Goal: Task Accomplishment & Management: Manage account settings

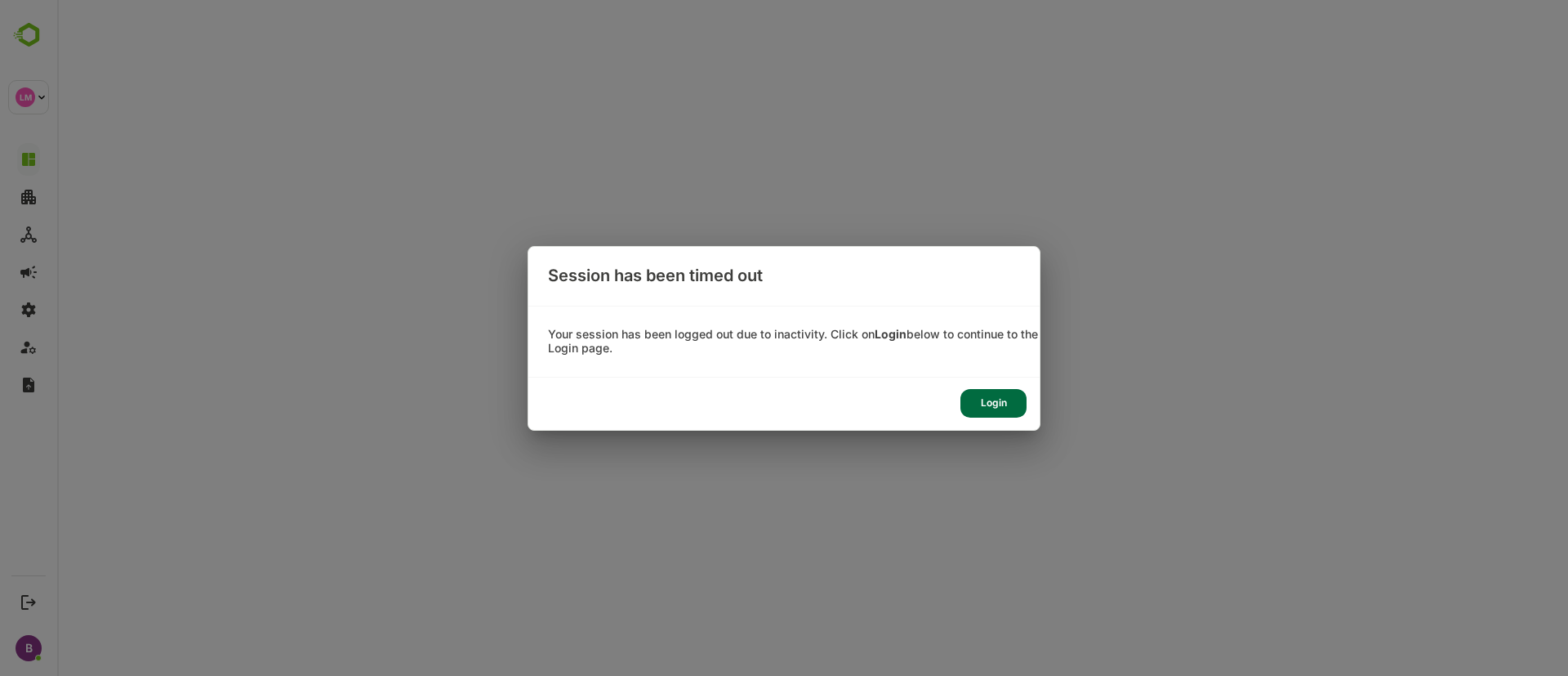
click at [995, 395] on div "Login" at bounding box center [994, 403] width 66 height 29
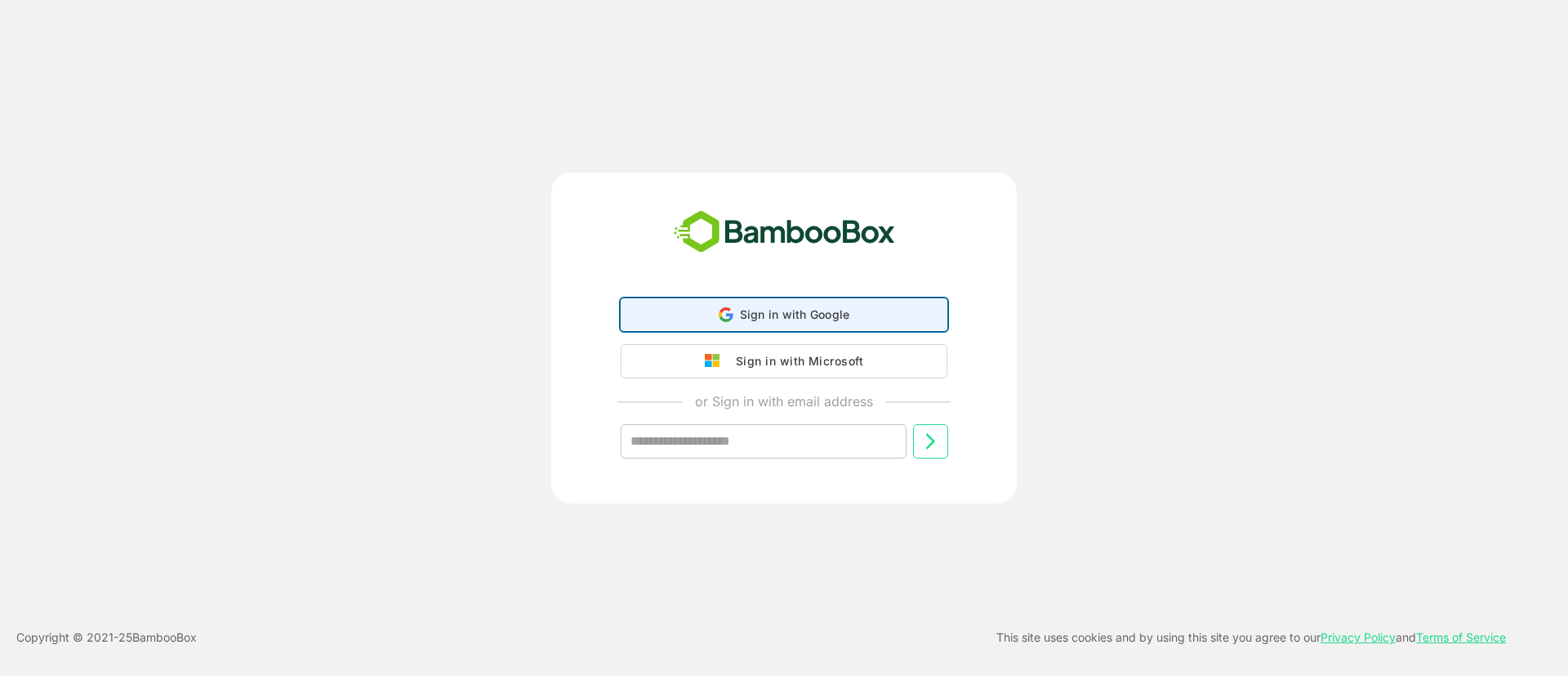
click at [813, 315] on span "Sign in with Google" at bounding box center [795, 314] width 110 height 14
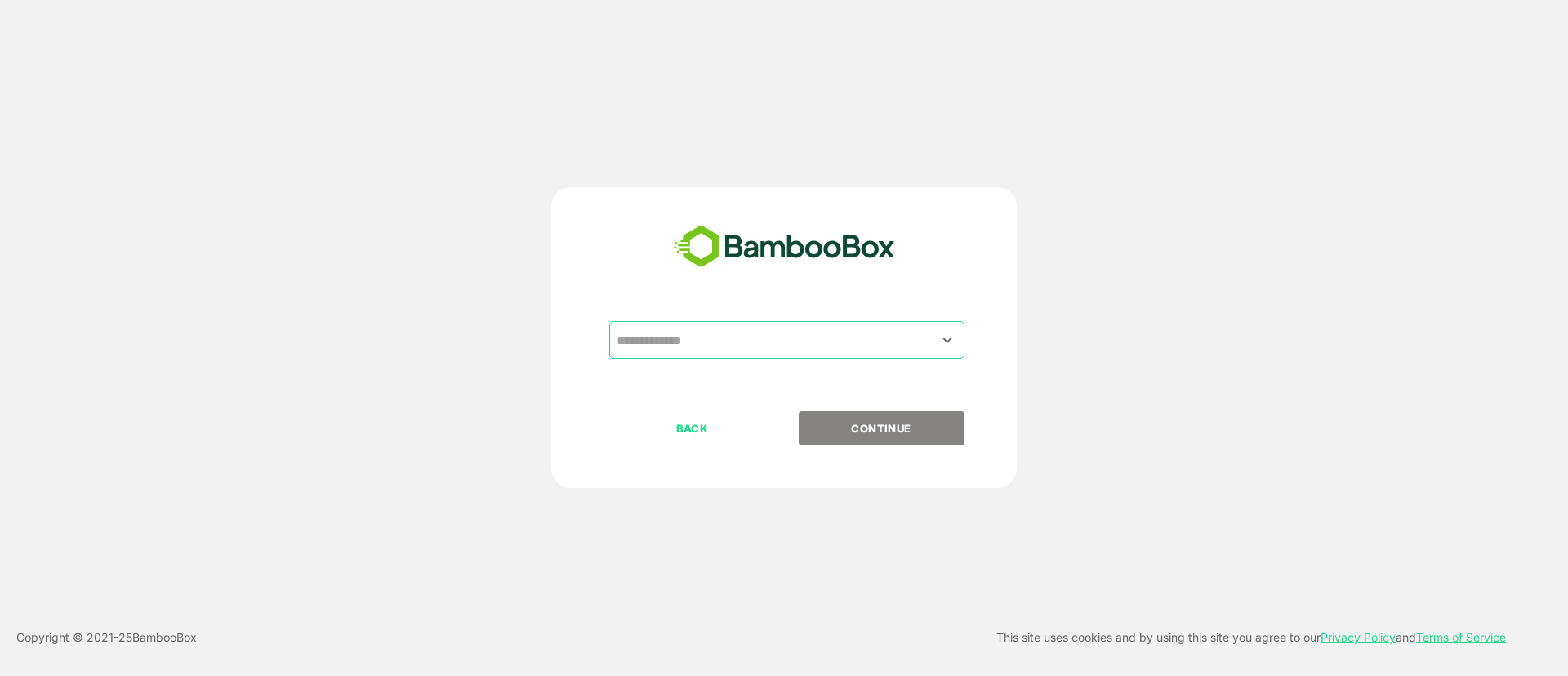
click at [705, 336] on input "text" at bounding box center [787, 340] width 349 height 31
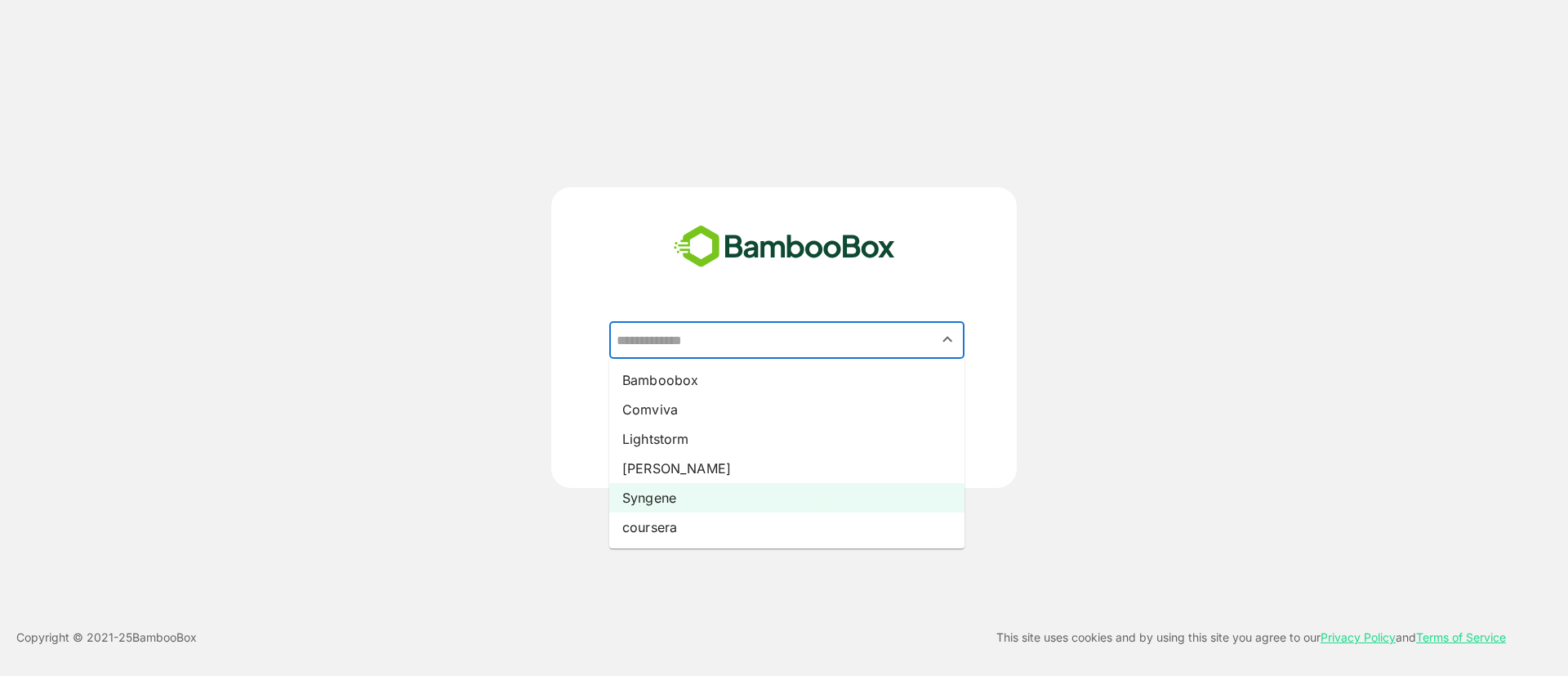
click at [679, 493] on li "Syngene" at bounding box center [786, 498] width 355 height 30
type input "*******"
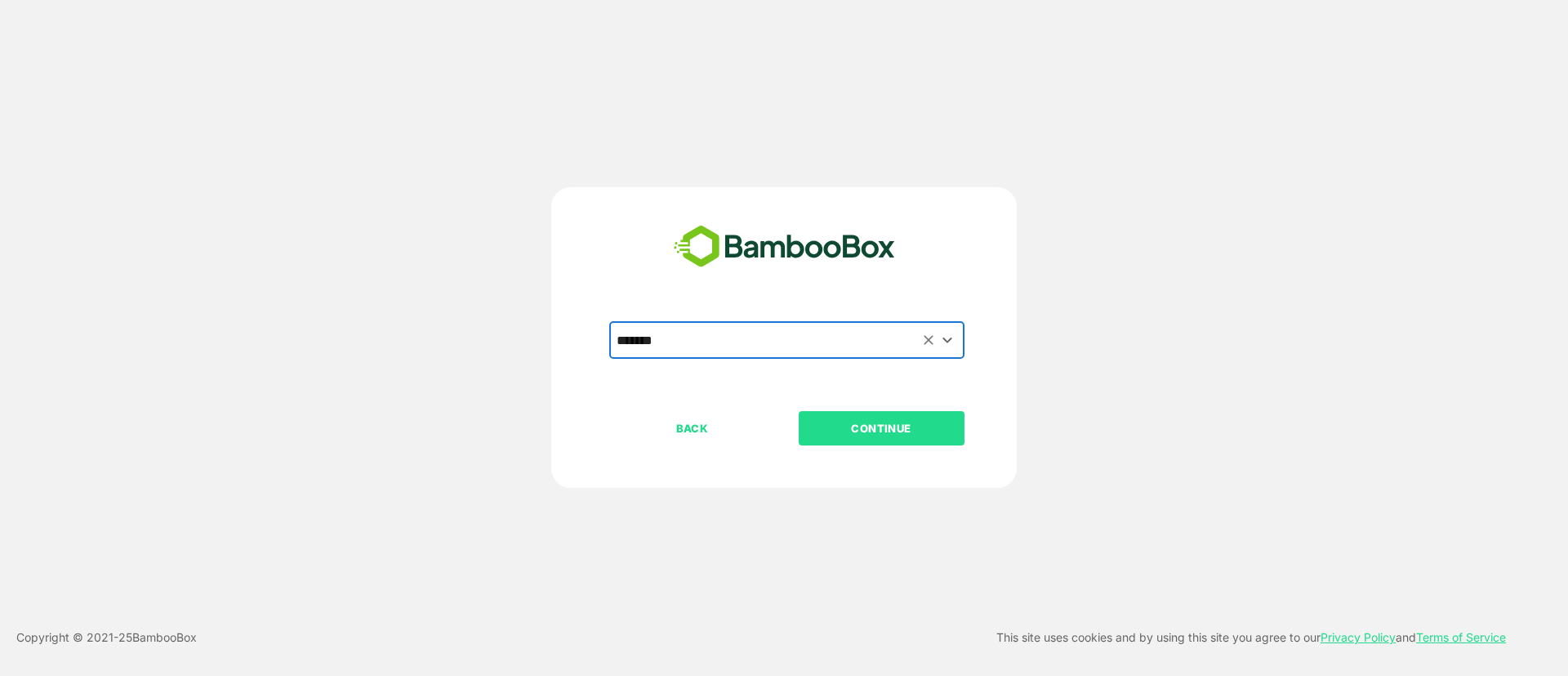
click at [886, 436] on p "CONTINUE" at bounding box center [880, 428] width 163 height 18
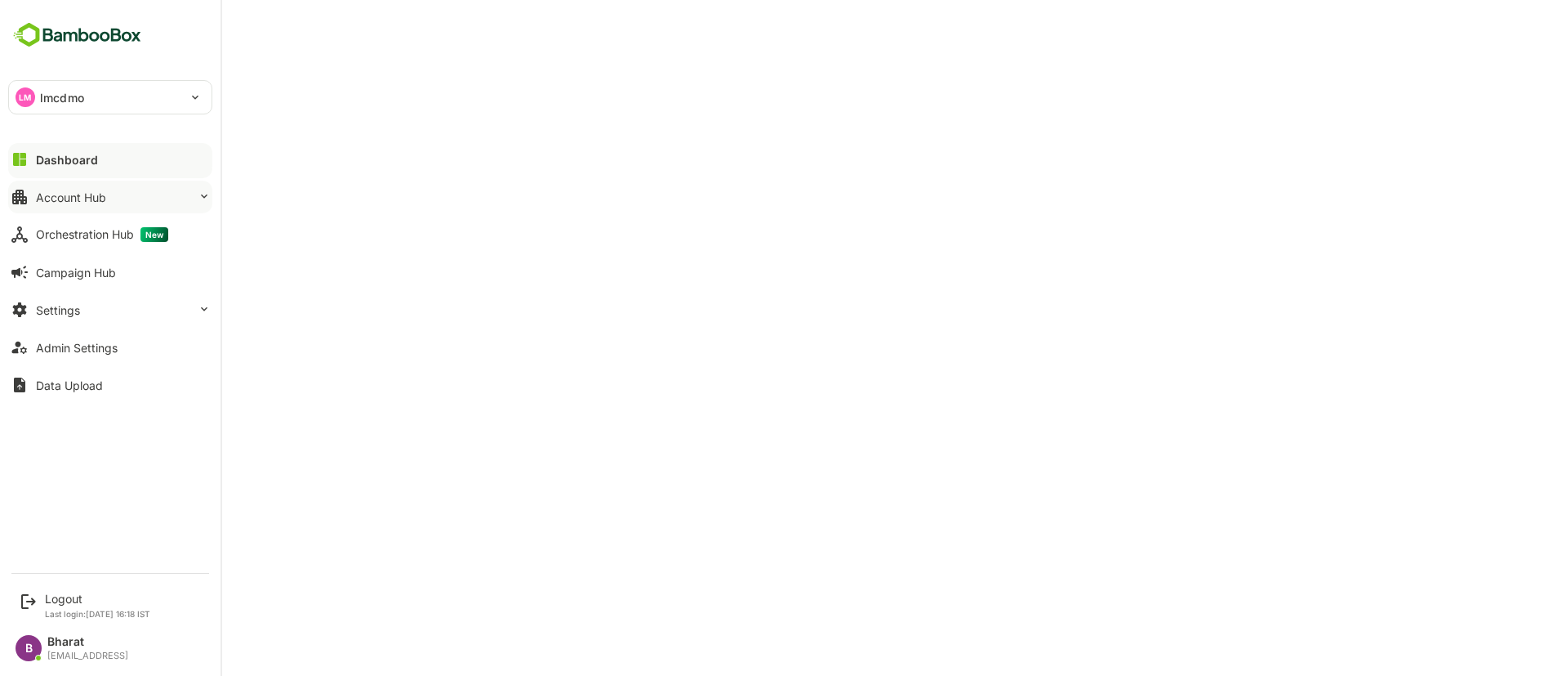
click at [96, 199] on div "Account Hub" at bounding box center [71, 197] width 70 height 14
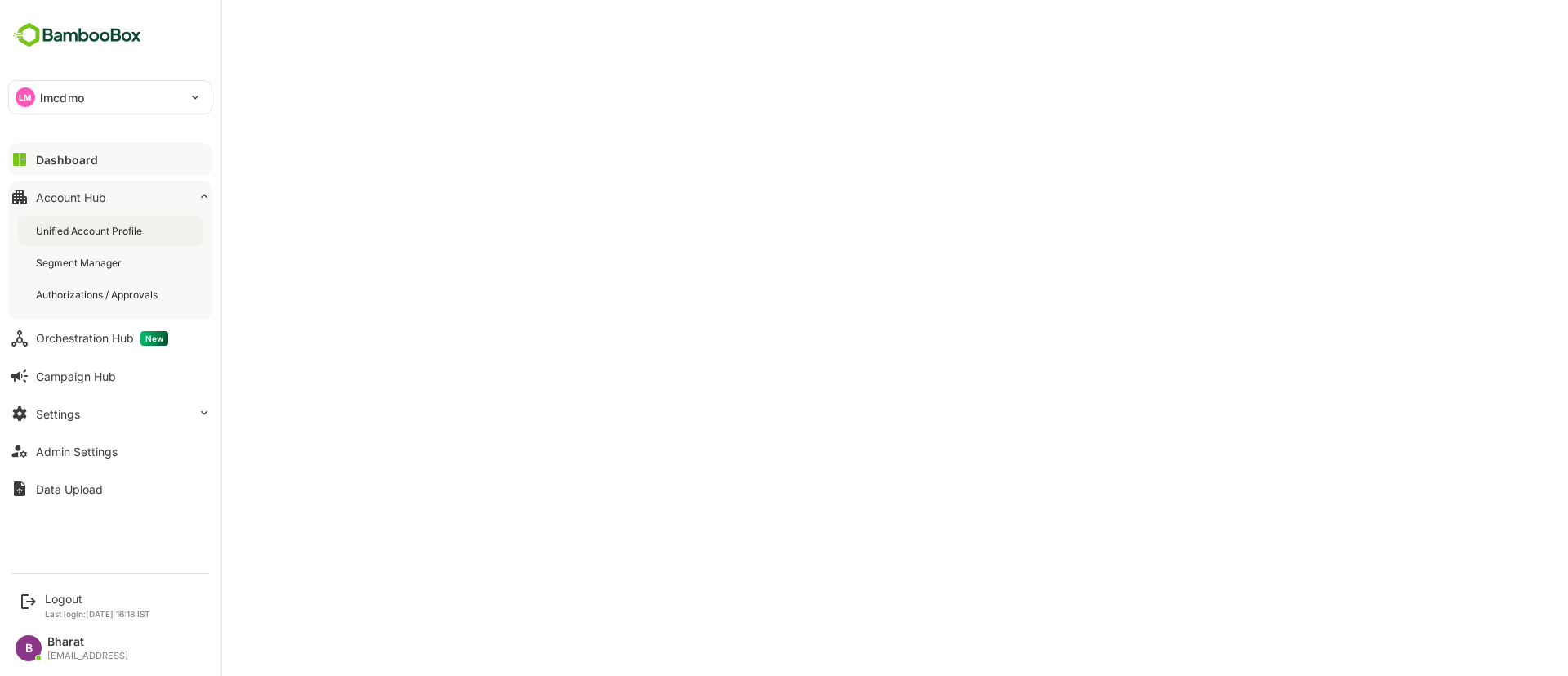
click at [110, 231] on div "Unified Account Profile" at bounding box center [90, 230] width 110 height 14
click at [126, 230] on div "Unified Account Profile" at bounding box center [91, 230] width 112 height 14
